Goal: Task Accomplishment & Management: Manage account settings

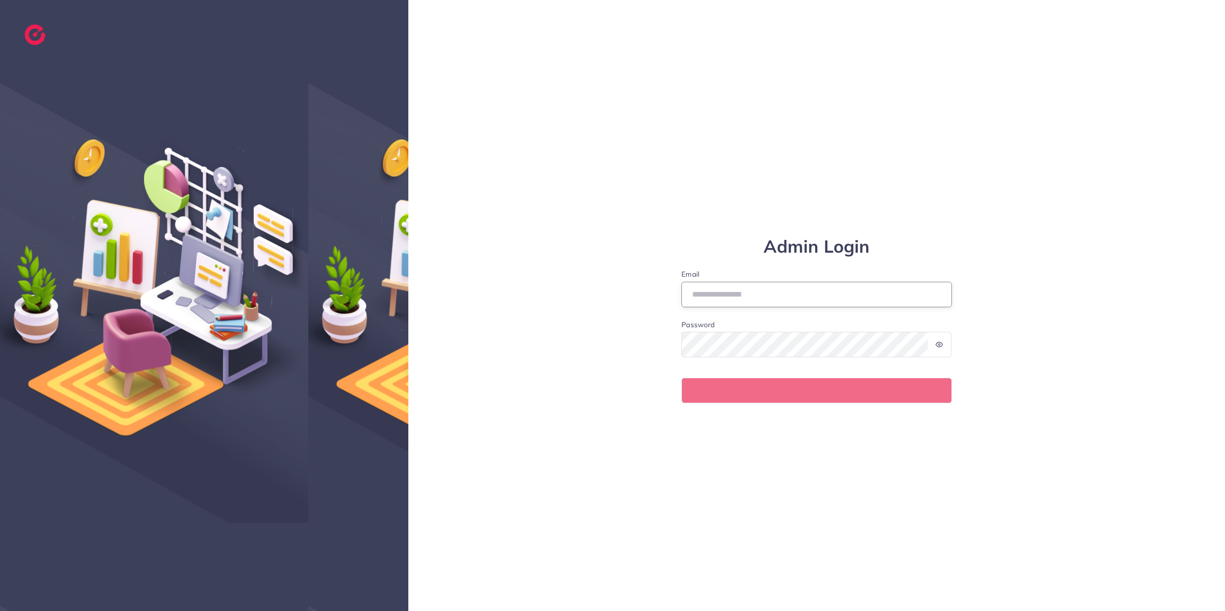
type input "**********"
click at [788, 298] on input "**********" at bounding box center [817, 295] width 271 height 26
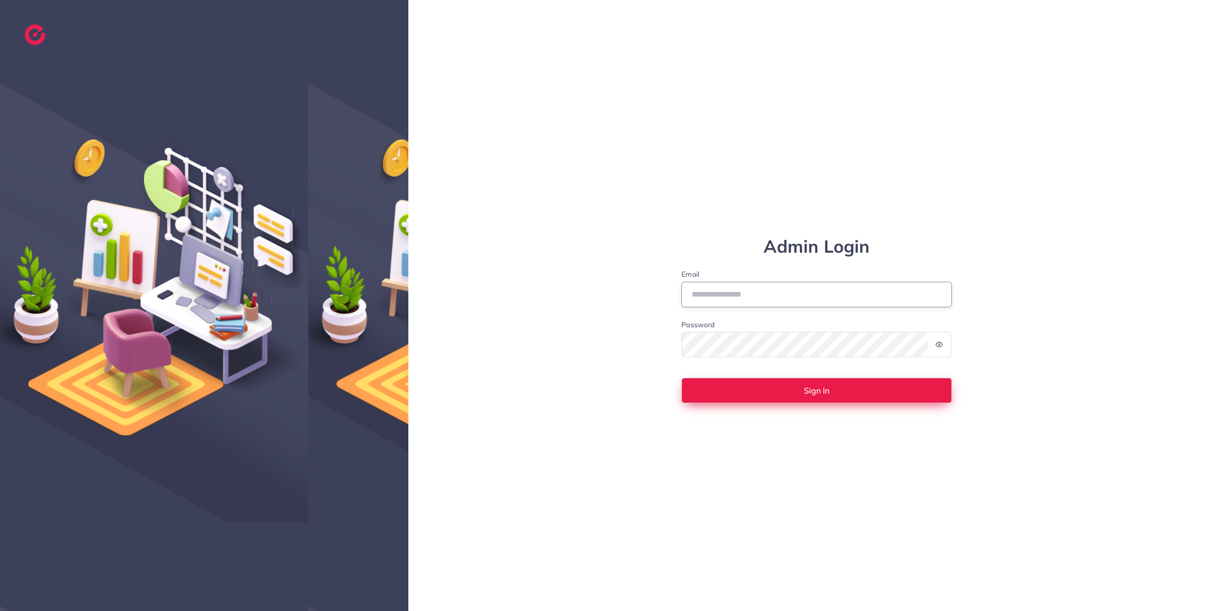
type input "**********"
click at [867, 391] on button "Sign In" at bounding box center [817, 391] width 271 height 26
